Goal: Transaction & Acquisition: Purchase product/service

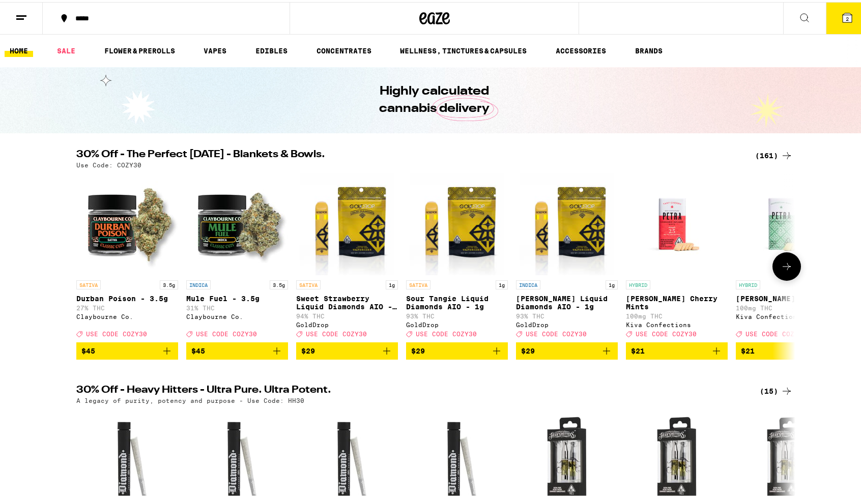
click at [785, 268] on icon at bounding box center [786, 264] width 8 height 7
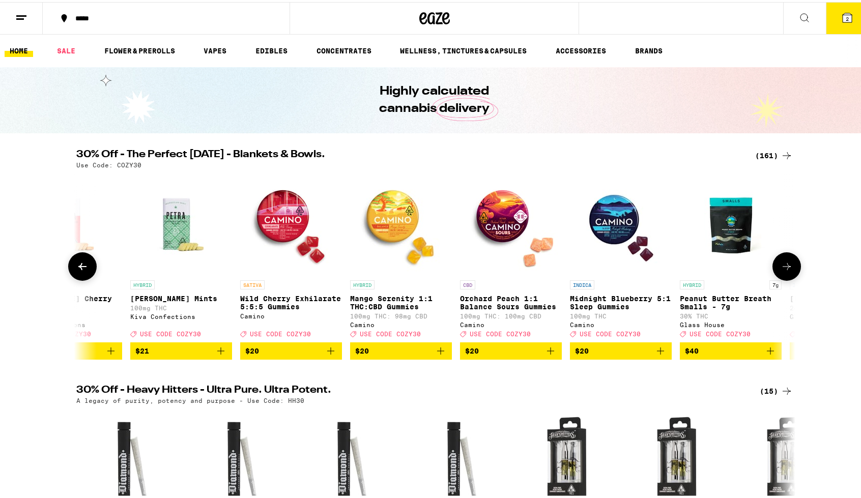
click at [785, 268] on icon at bounding box center [786, 264] width 8 height 7
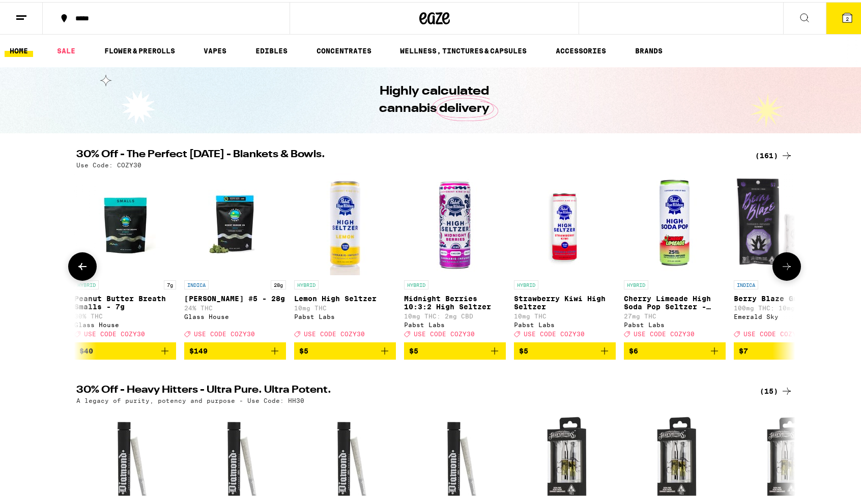
click at [785, 268] on icon at bounding box center [786, 264] width 8 height 7
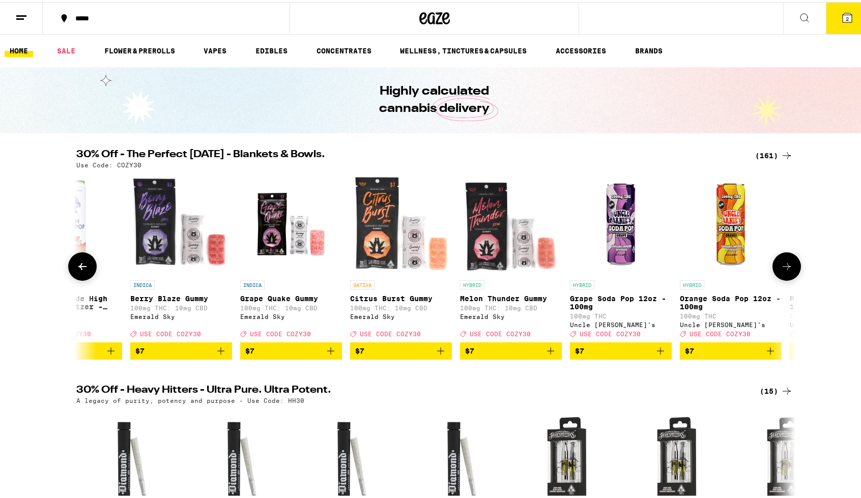
click at [785, 268] on icon at bounding box center [786, 264] width 8 height 7
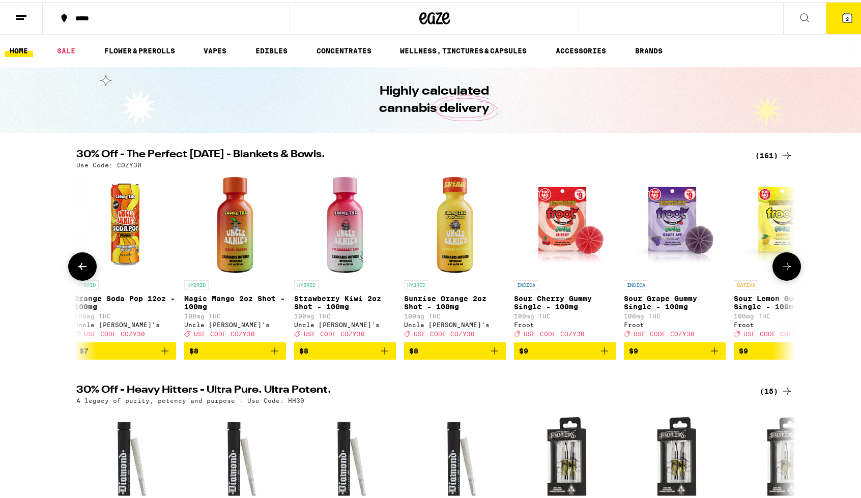
click at [785, 268] on icon at bounding box center [786, 264] width 8 height 7
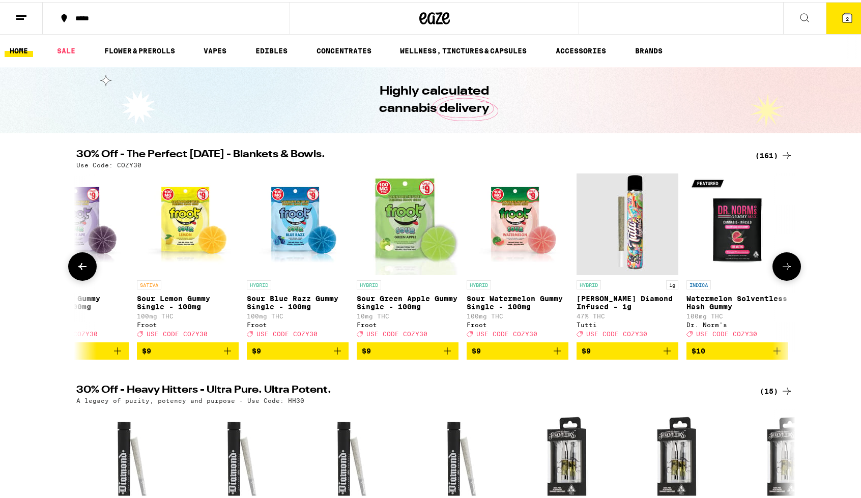
click at [785, 268] on icon at bounding box center [786, 264] width 8 height 7
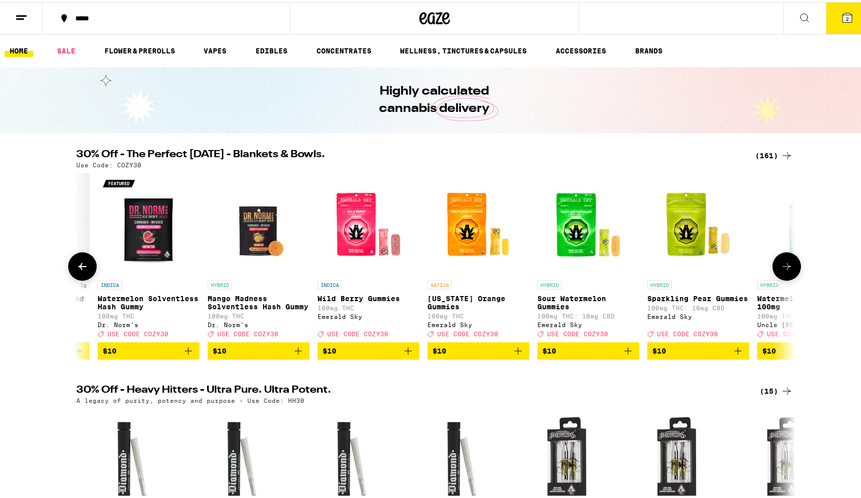
click at [785, 268] on icon at bounding box center [786, 264] width 8 height 7
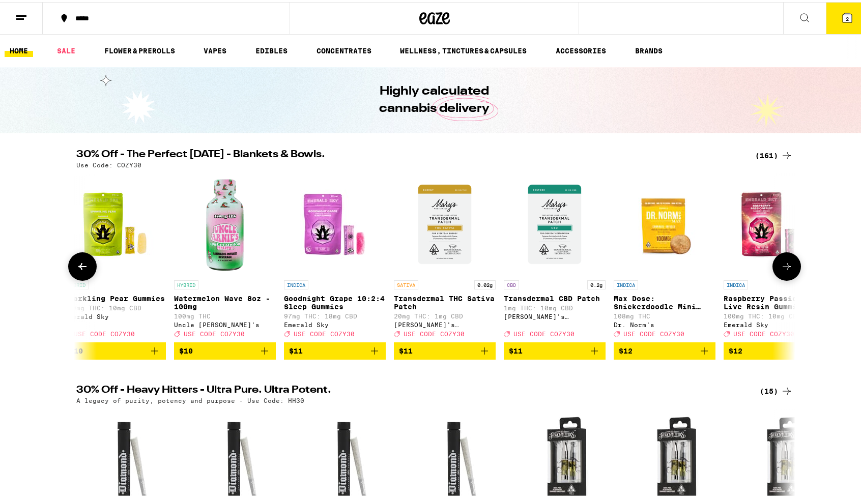
click at [785, 268] on icon at bounding box center [786, 264] width 8 height 7
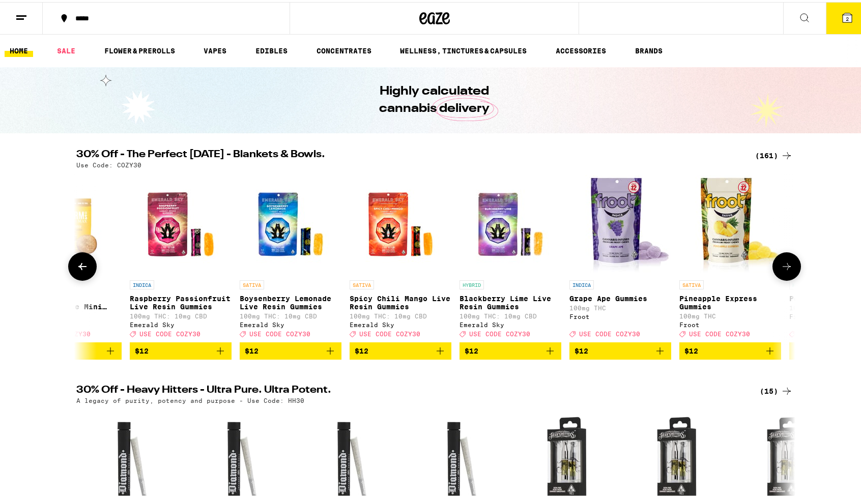
click at [785, 268] on icon at bounding box center [786, 264] width 8 height 7
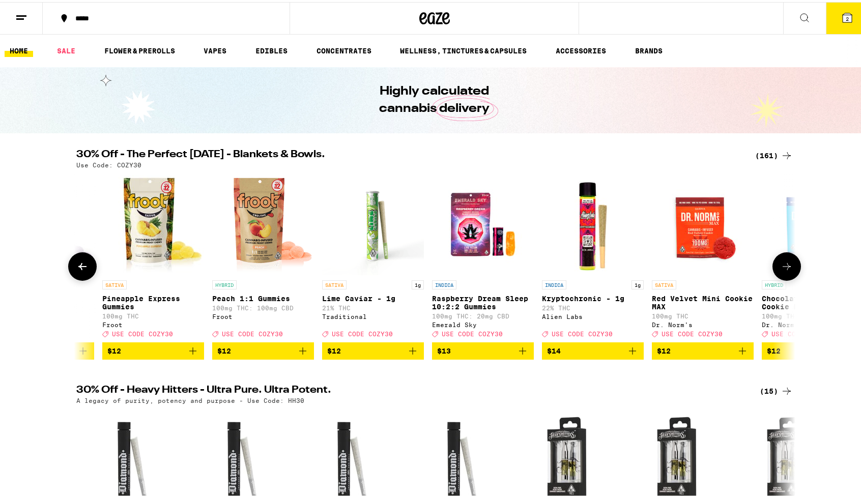
click at [785, 268] on icon at bounding box center [786, 264] width 8 height 7
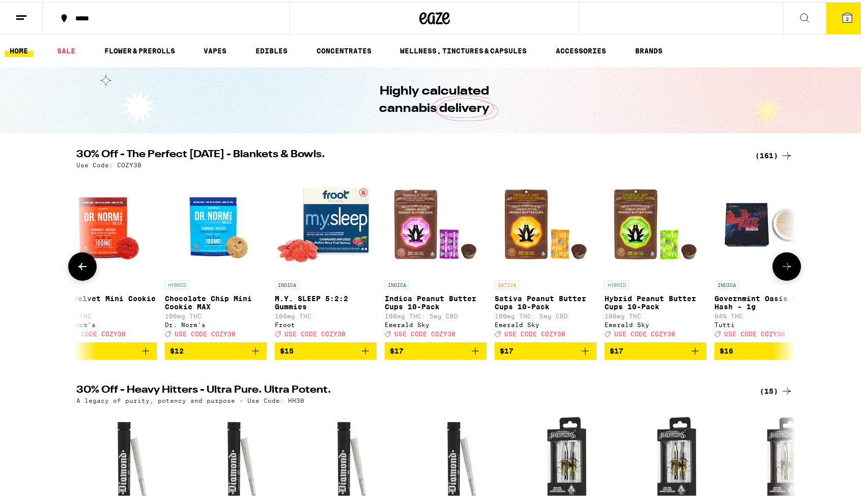
click at [785, 268] on icon at bounding box center [786, 264] width 8 height 7
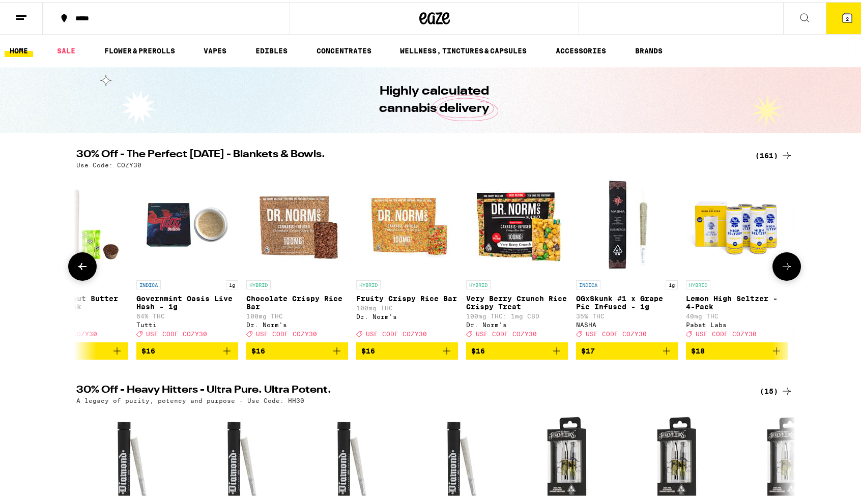
click at [785, 268] on icon at bounding box center [786, 264] width 8 height 7
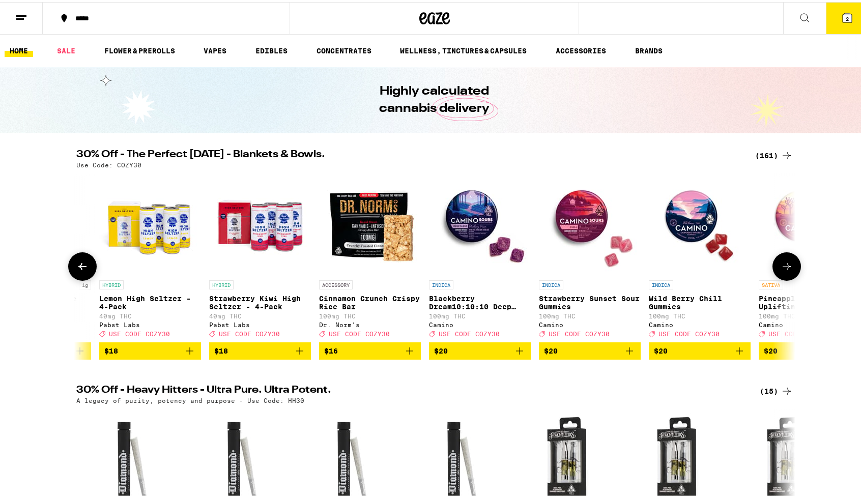
click at [785, 268] on icon at bounding box center [786, 264] width 8 height 7
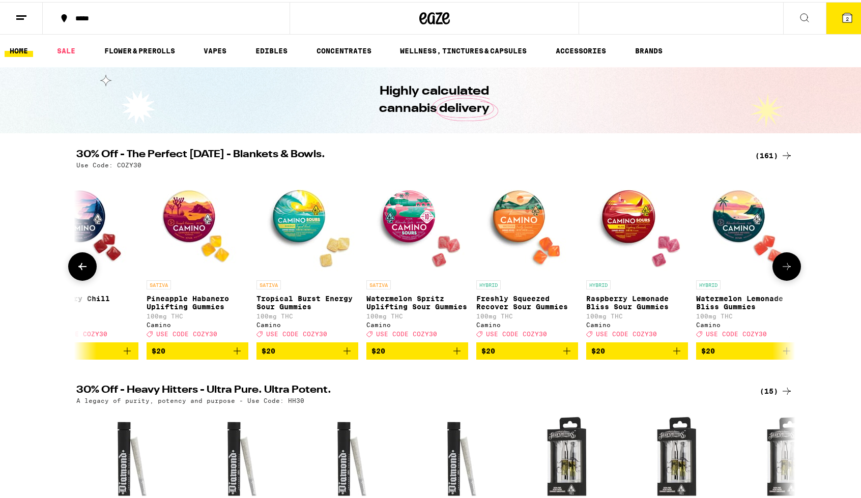
click at [785, 268] on icon at bounding box center [786, 264] width 8 height 7
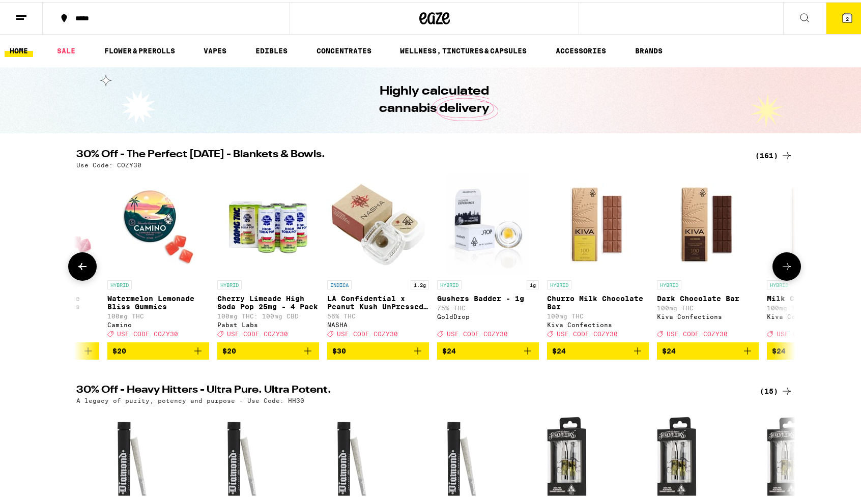
click at [785, 268] on icon at bounding box center [786, 264] width 8 height 7
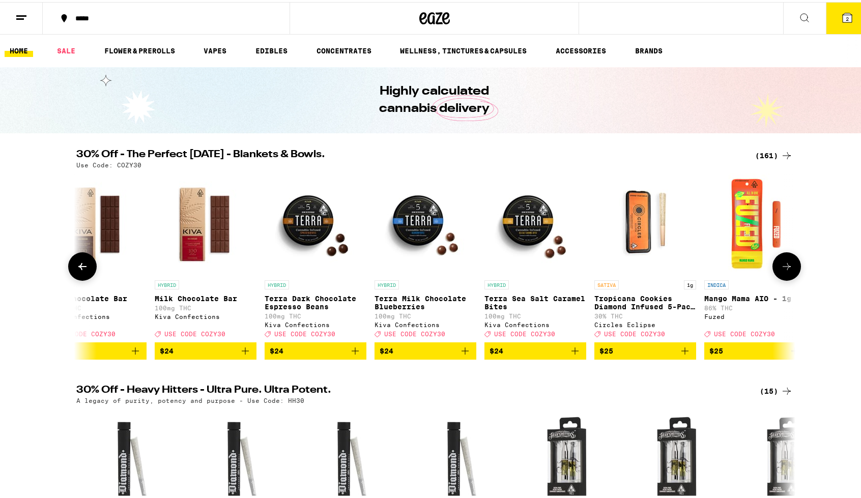
scroll to position [0, 8935]
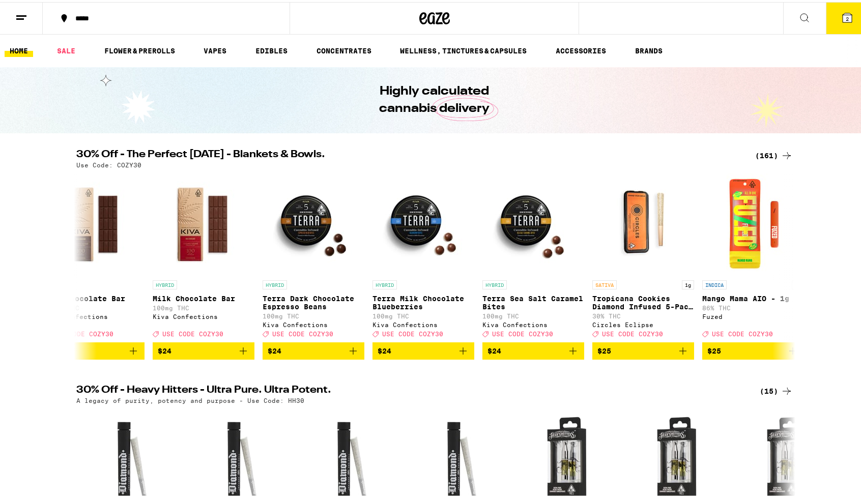
click at [773, 156] on div "(161)" at bounding box center [774, 154] width 38 height 12
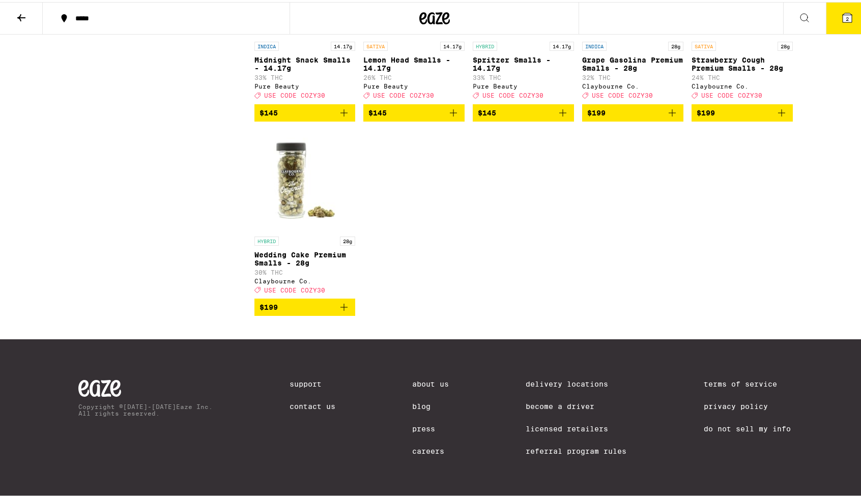
scroll to position [6258, 0]
